Goal: Information Seeking & Learning: Understand process/instructions

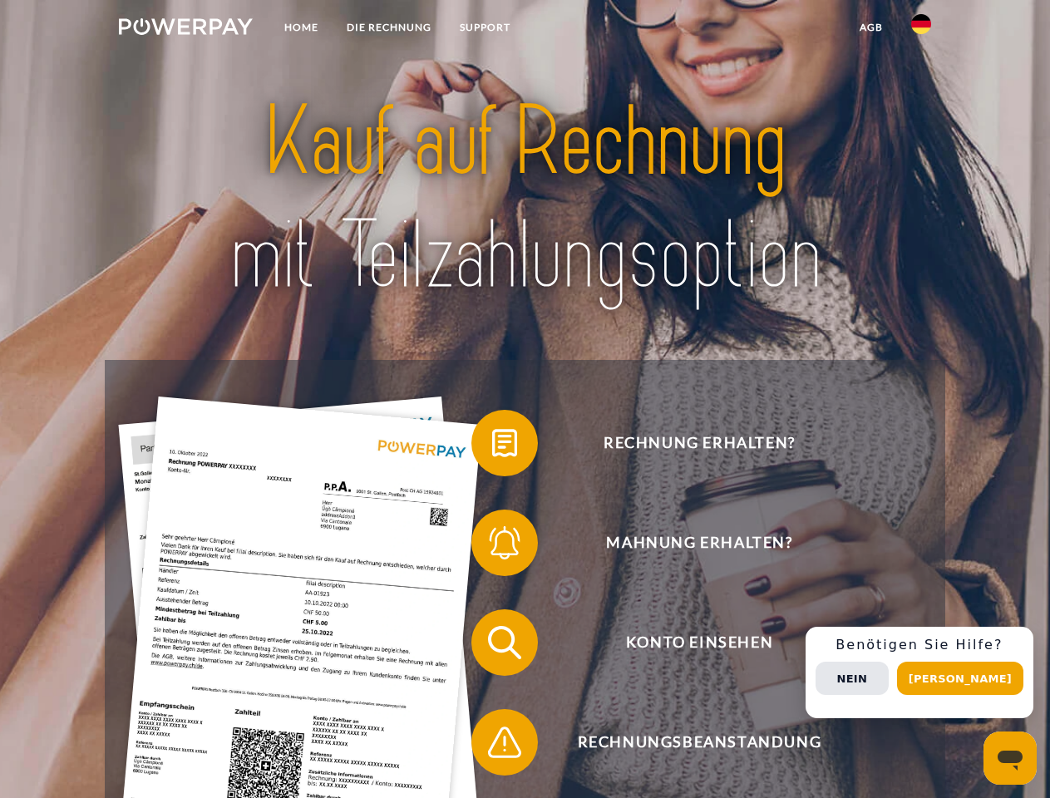
click at [185, 29] on img at bounding box center [186, 26] width 134 height 17
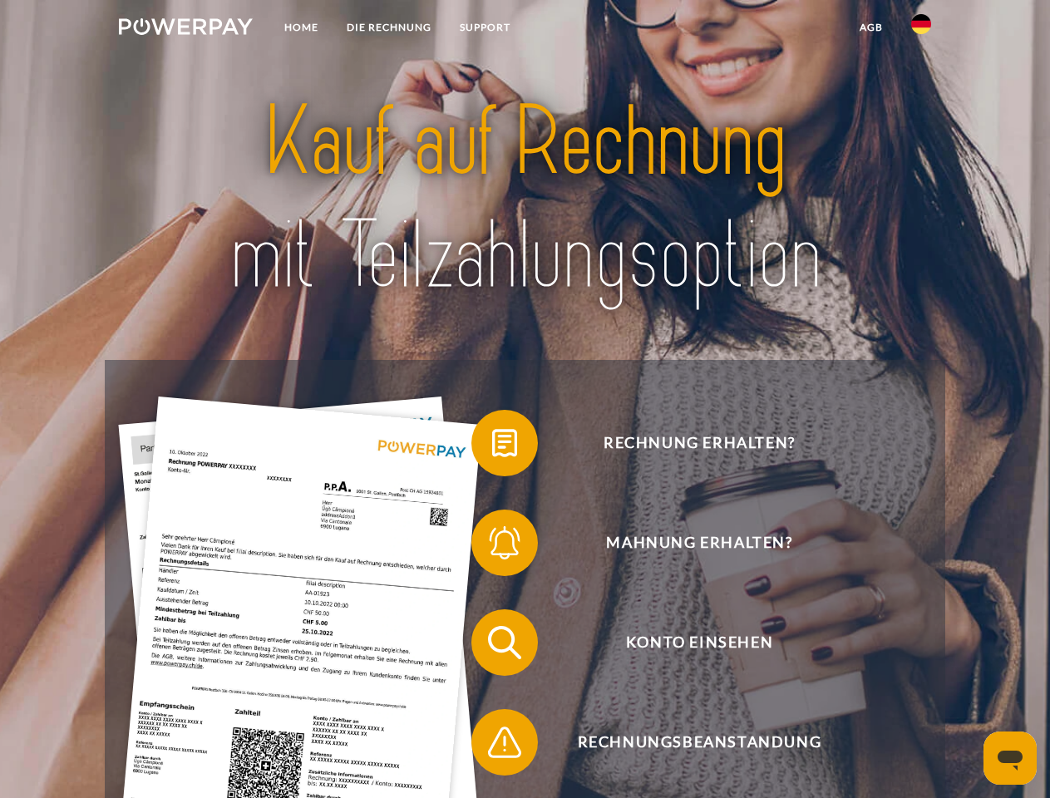
click at [921, 29] on img at bounding box center [921, 24] width 20 height 20
click at [870, 27] on link "agb" at bounding box center [871, 27] width 52 height 30
click at [492, 446] on span at bounding box center [479, 443] width 83 height 83
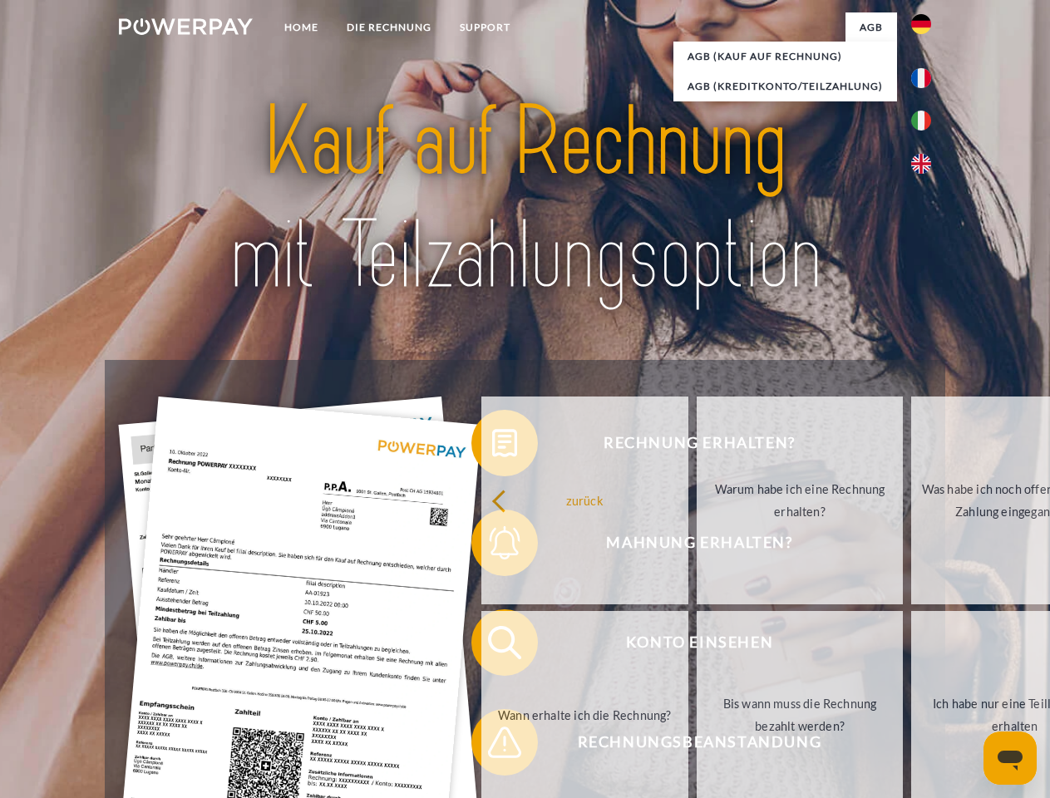
click at [492, 546] on div "Rechnung erhalten? Mahnung erhalten? Konto einsehen" at bounding box center [525, 692] width 840 height 665
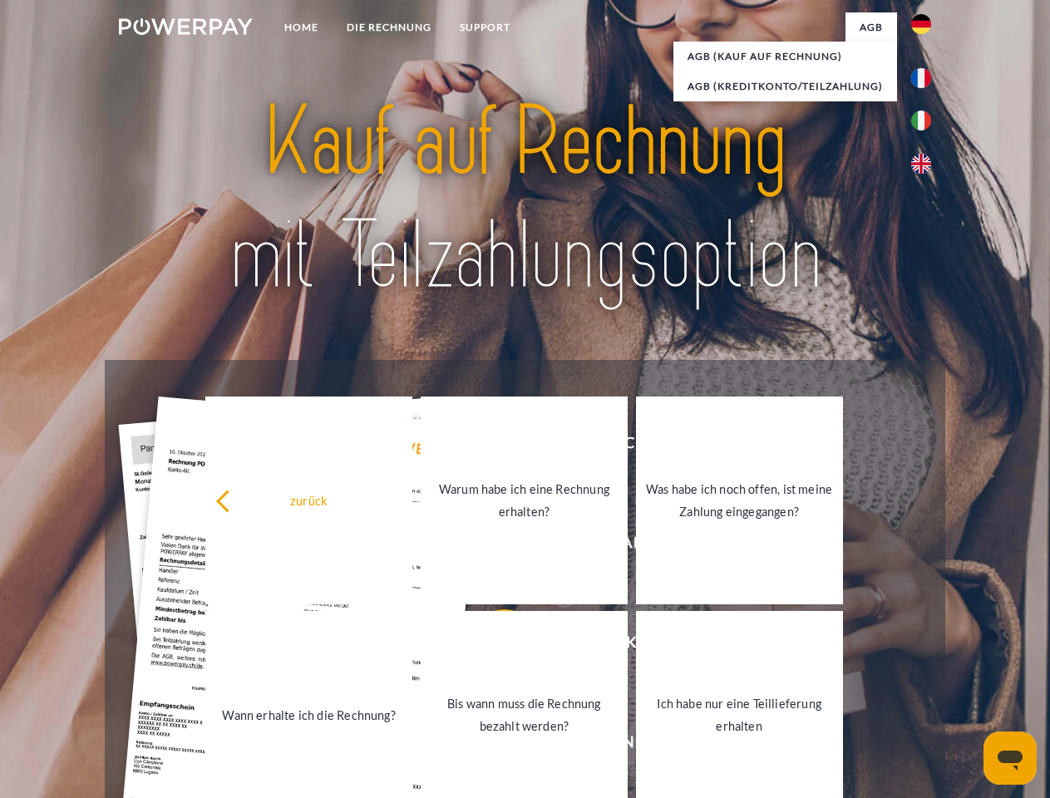
click at [492, 646] on link "Bis wann muss die Rechnung bezahlt werden?" at bounding box center [524, 715] width 207 height 208
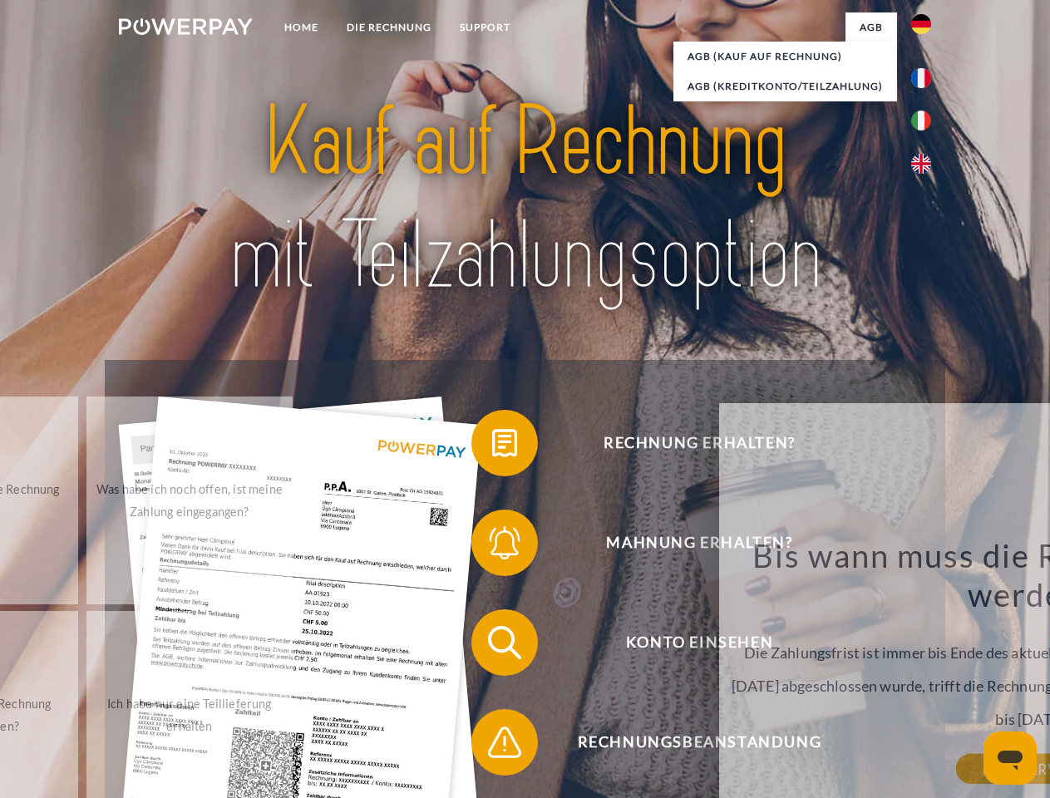
click at [492, 746] on div "Rechnung erhalten? Mahnung erhalten? Konto einsehen" at bounding box center [525, 692] width 840 height 665
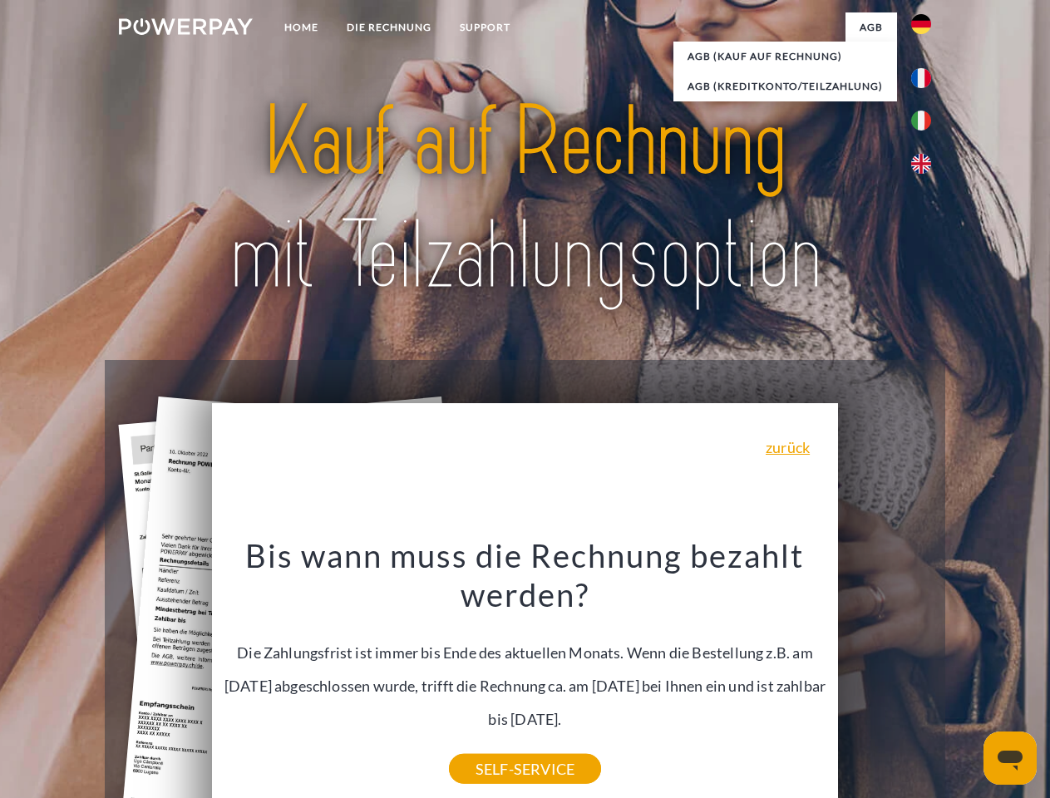
click at [925, 673] on div "Rechnung erhalten? Mahnung erhalten? Konto einsehen" at bounding box center [525, 692] width 840 height 665
click at [885, 676] on span "Konto einsehen" at bounding box center [698, 642] width 407 height 67
click at [966, 678] on header "Home DIE RECHNUNG SUPPORT" at bounding box center [525, 574] width 1050 height 1148
